Goal: Find specific page/section: Find specific page/section

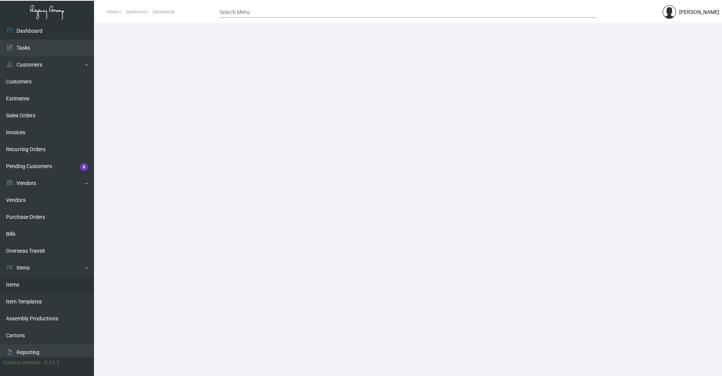
click at [16, 291] on link "Items" at bounding box center [47, 284] width 94 height 17
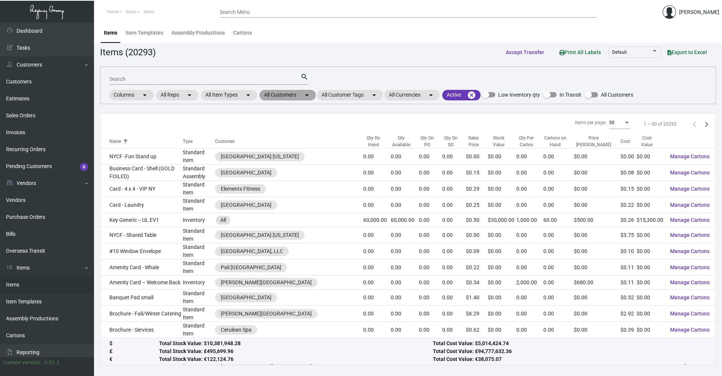
click at [299, 97] on mat-chip "All Customers arrow_drop_down" at bounding box center [288, 95] width 56 height 11
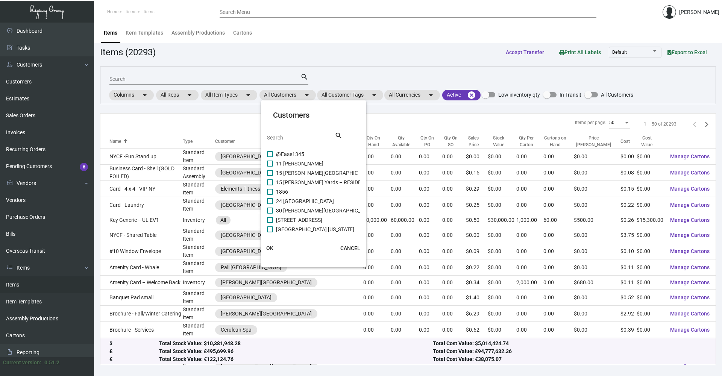
click at [301, 142] on div "Search" at bounding box center [301, 138] width 68 height 12
click at [305, 138] on input "Search" at bounding box center [301, 138] width 68 height 6
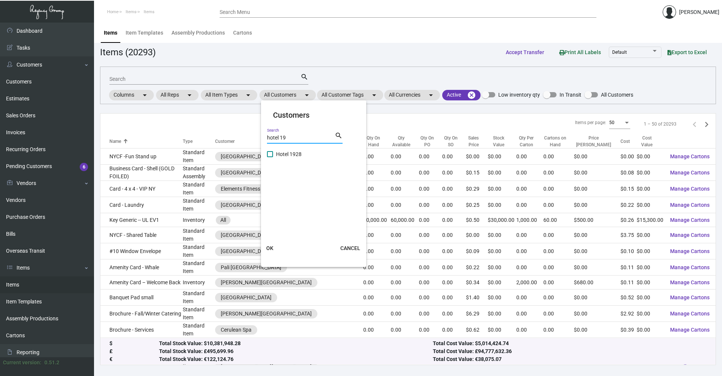
type input "hotel 19"
click at [273, 155] on label "Hotel 1928" at bounding box center [284, 154] width 35 height 9
click at [270, 157] on input "Hotel 1928" at bounding box center [270, 157] width 0 height 0
checkbox input "true"
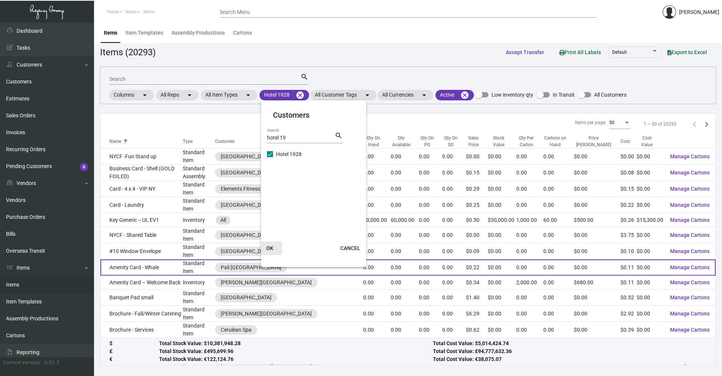
click at [269, 253] on button "OK" at bounding box center [270, 248] width 24 height 14
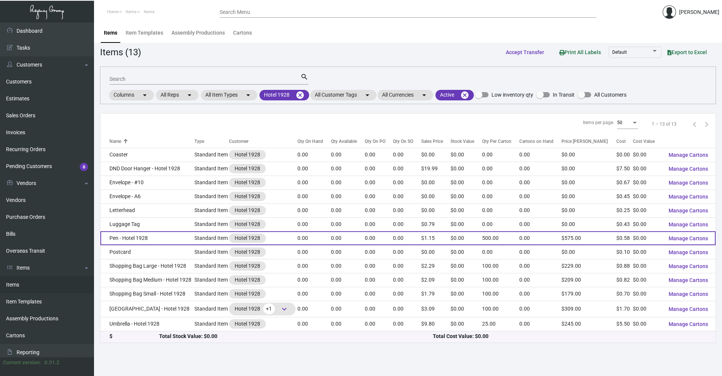
click at [173, 238] on td "Pen - Hotel 1928" at bounding box center [147, 238] width 94 height 14
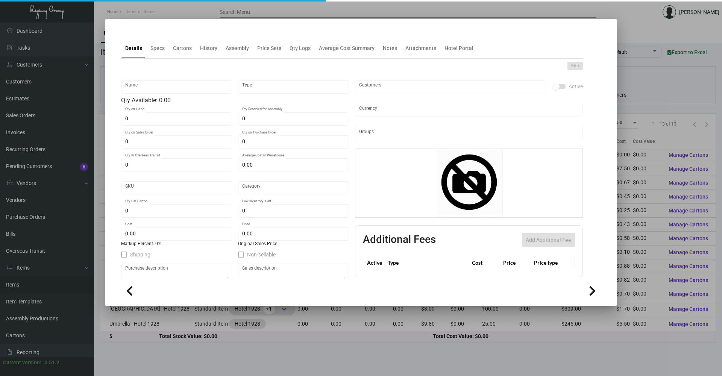
type input "Pen - Hotel 1928"
type input "Standard Item"
type input "$ 0.58"
type input "Overseas"
type input "500"
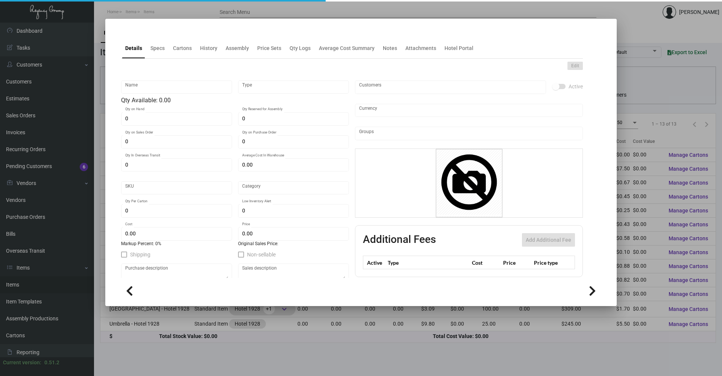
type input "$ 0.58"
type input "$ 1.15"
checkbox input "true"
type input "United States Dollar $"
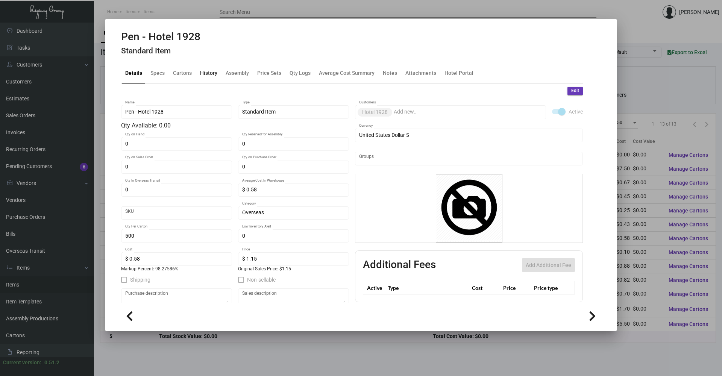
click at [197, 73] on div "History" at bounding box center [208, 73] width 23 height 18
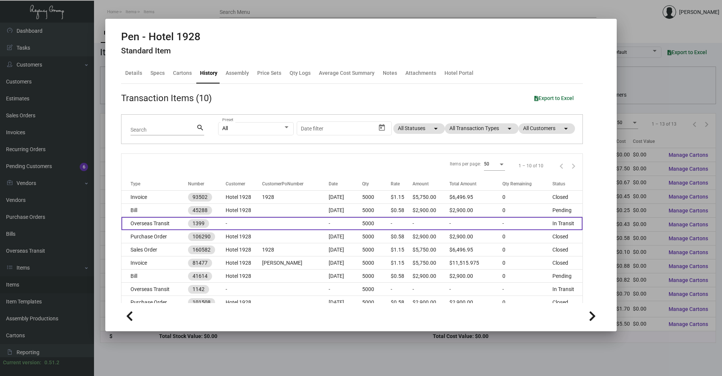
click at [244, 225] on td "-" at bounding box center [244, 223] width 36 height 13
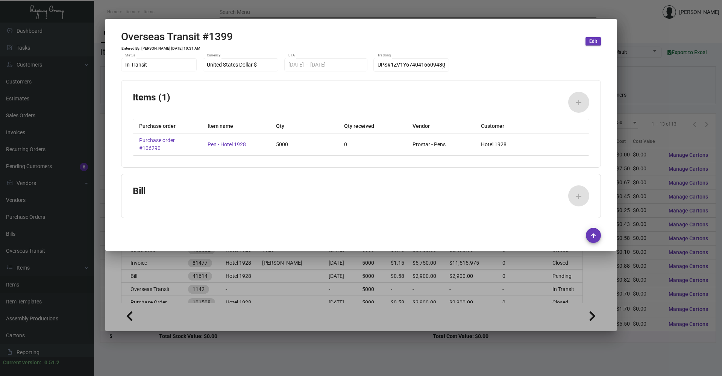
click at [349, 22] on mat-dialog-container "Overseas Transit #1399 Entered By: [PERSON_NAME] [DATE] 10:31 AM Edit In Transi…" at bounding box center [360, 135] width 511 height 232
drag, startPoint x: 496, startPoint y: 20, endPoint x: 496, endPoint y: 13, distance: 6.8
click at [349, 20] on mat-dialog-container "Overseas Transit #1399 Entered By: [PERSON_NAME] [DATE] 10:31 AM Edit In Transi…" at bounding box center [360, 135] width 511 height 232
click at [349, 6] on div at bounding box center [361, 188] width 722 height 376
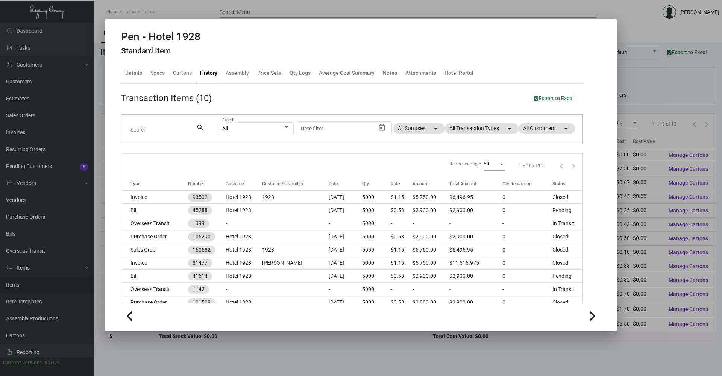
click at [349, 21] on div at bounding box center [361, 188] width 722 height 376
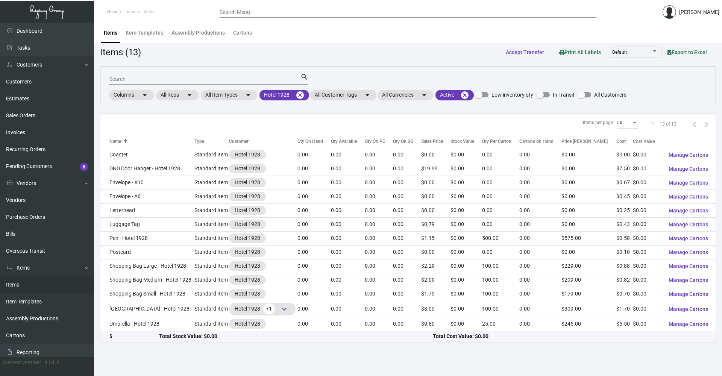
click at [349, 13] on header "Home Items Items Search Menu [PERSON_NAME]" at bounding box center [361, 11] width 722 height 23
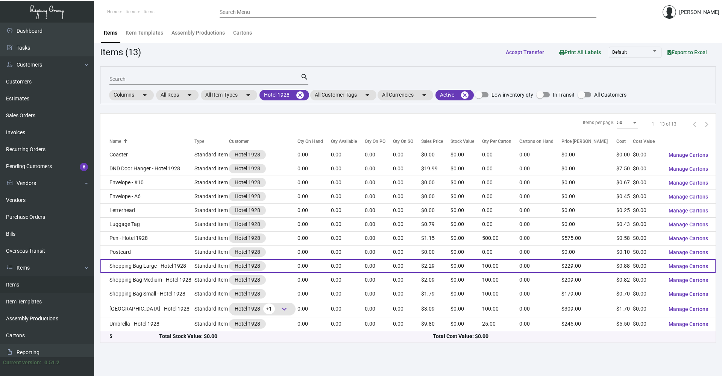
click at [161, 270] on td "Shopping Bag Large - Hotel 1928" at bounding box center [147, 266] width 94 height 14
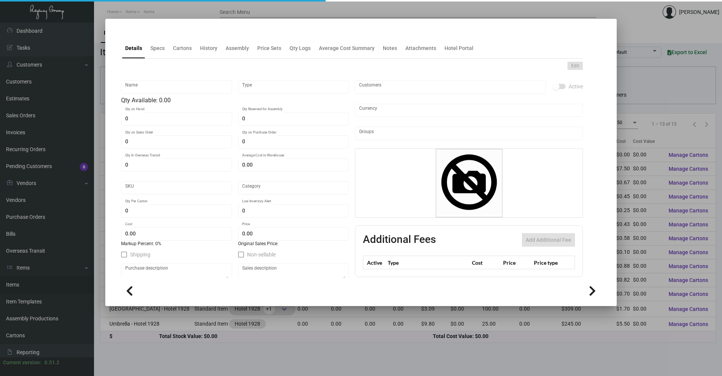
type input "Shopping Bag Large - Hotel 1928"
type input "Standard Item"
type input "$ 0.88"
type input "Overseas"
type input "100"
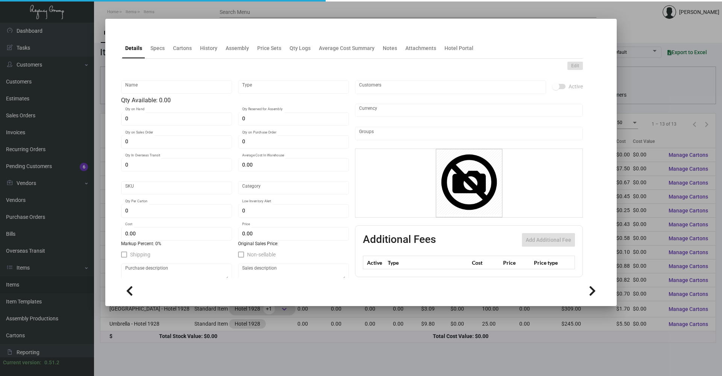
type input "$ 0.88"
type input "$ 2.29"
checkbox input "true"
type input "United States Dollar $"
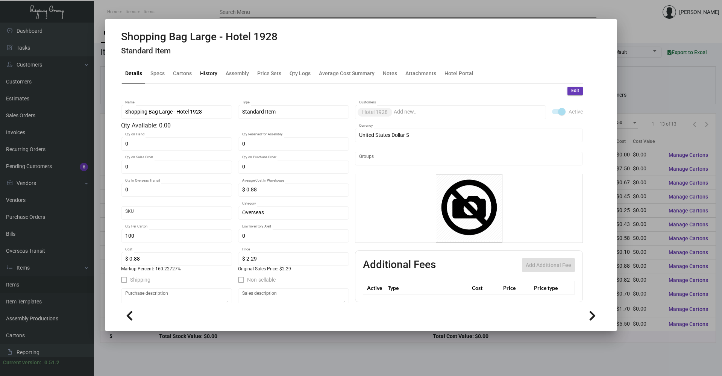
click at [204, 71] on div "History" at bounding box center [208, 73] width 17 height 8
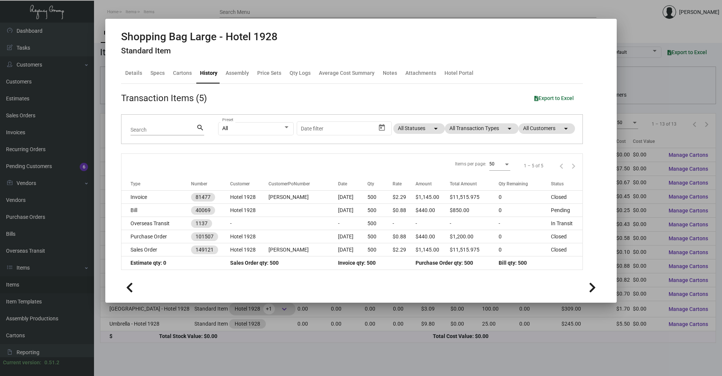
click at [266, 346] on div at bounding box center [361, 188] width 722 height 376
